Goal: Information Seeking & Learning: Learn about a topic

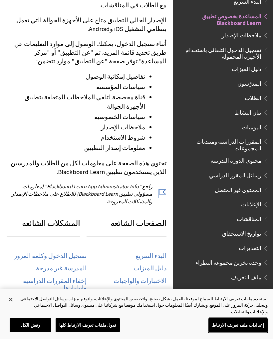
scroll to position [170, 0]
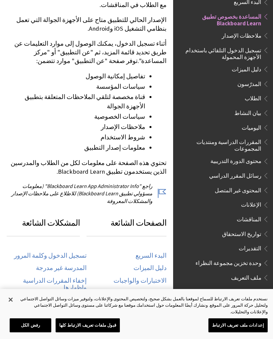
click at [85, 252] on link "تسجيل الدخول وكلمة المرور" at bounding box center [50, 256] width 73 height 8
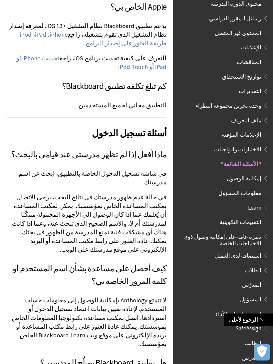
scroll to position [248, 0]
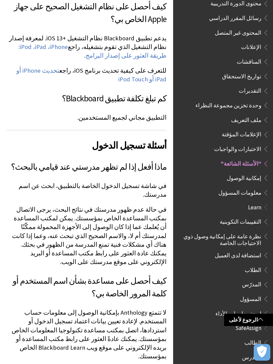
scroll to position [226, 0]
click at [218, 338] on span "الطالب" at bounding box center [225, 343] width 89 height 11
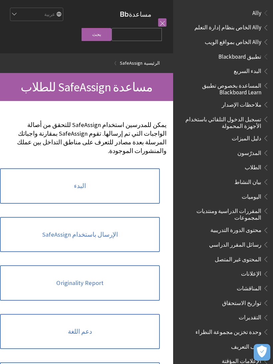
scroll to position [312, 0]
